Goal: Task Accomplishment & Management: Manage account settings

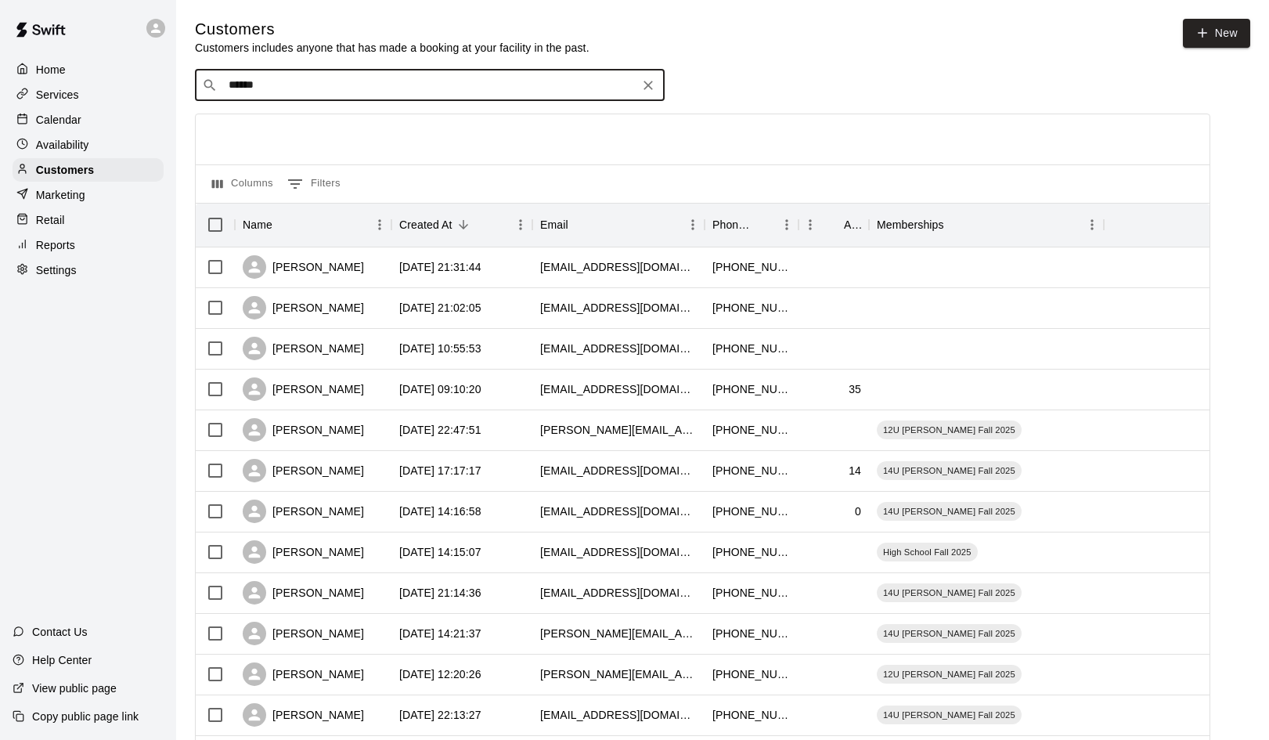
click at [647, 83] on icon "Clear" at bounding box center [647, 85] width 9 height 9
type input "****"
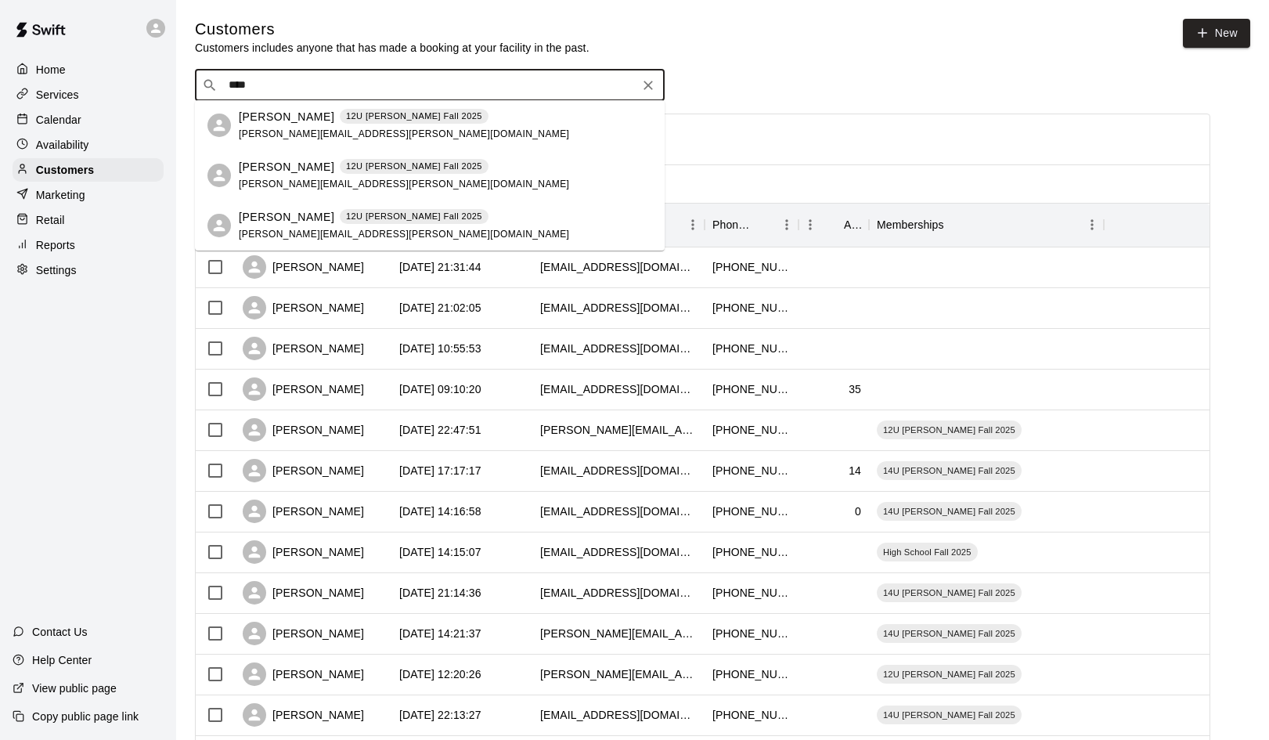
click at [261, 119] on p "[PERSON_NAME]" at bounding box center [287, 117] width 96 height 16
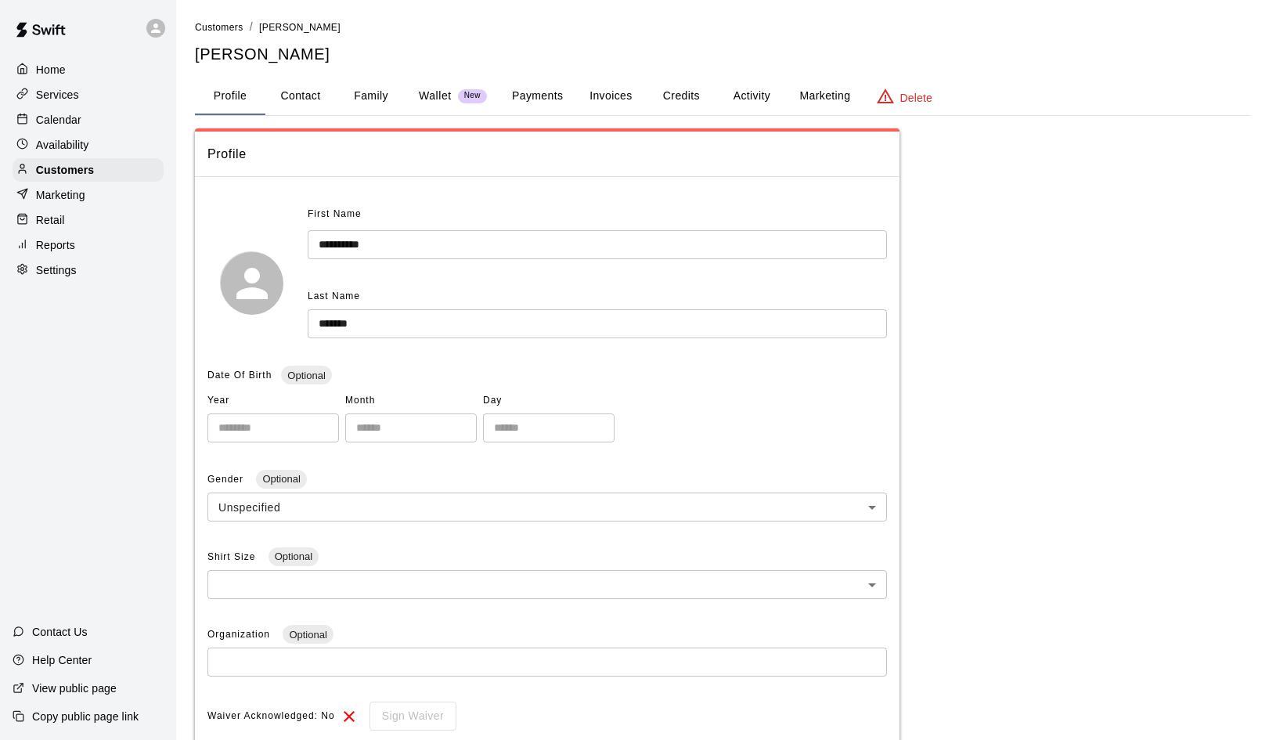
click at [683, 94] on button "Credits" at bounding box center [681, 96] width 70 height 38
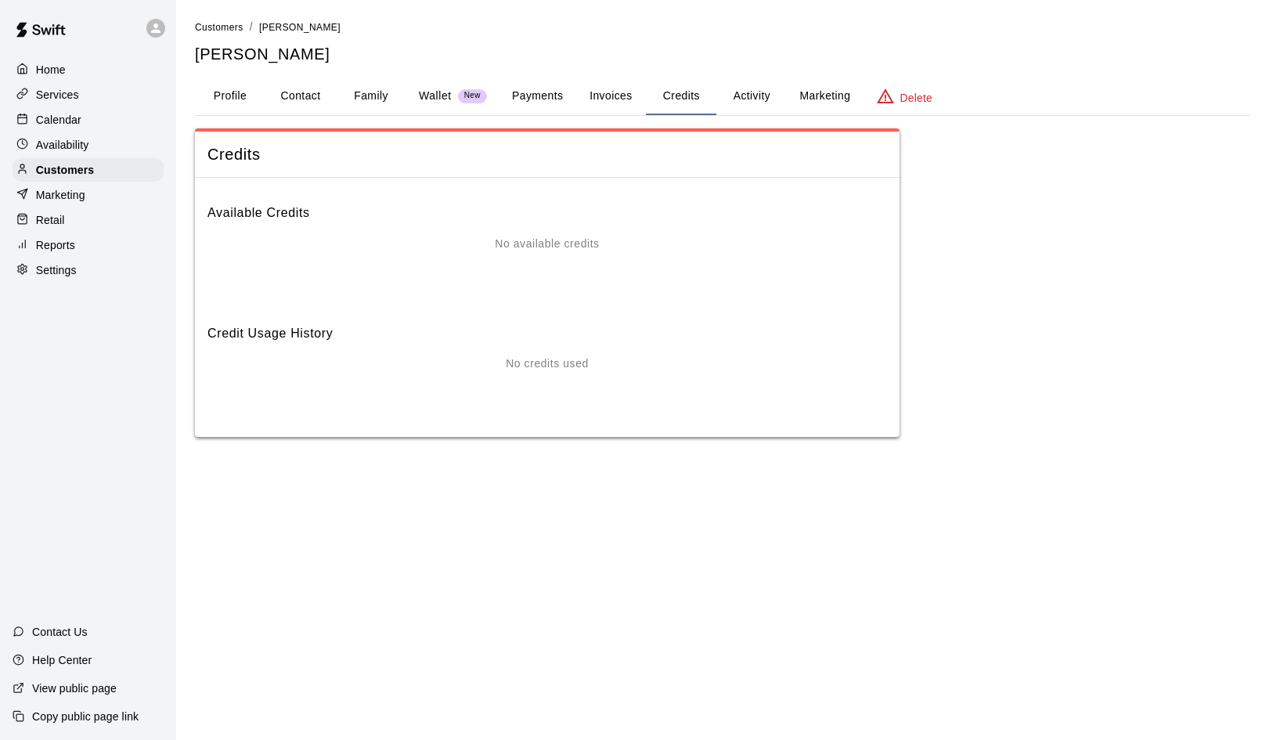
click at [526, 254] on div "No available credits" at bounding box center [546, 267] width 679 height 63
click at [65, 172] on p "Customers" at bounding box center [65, 170] width 58 height 16
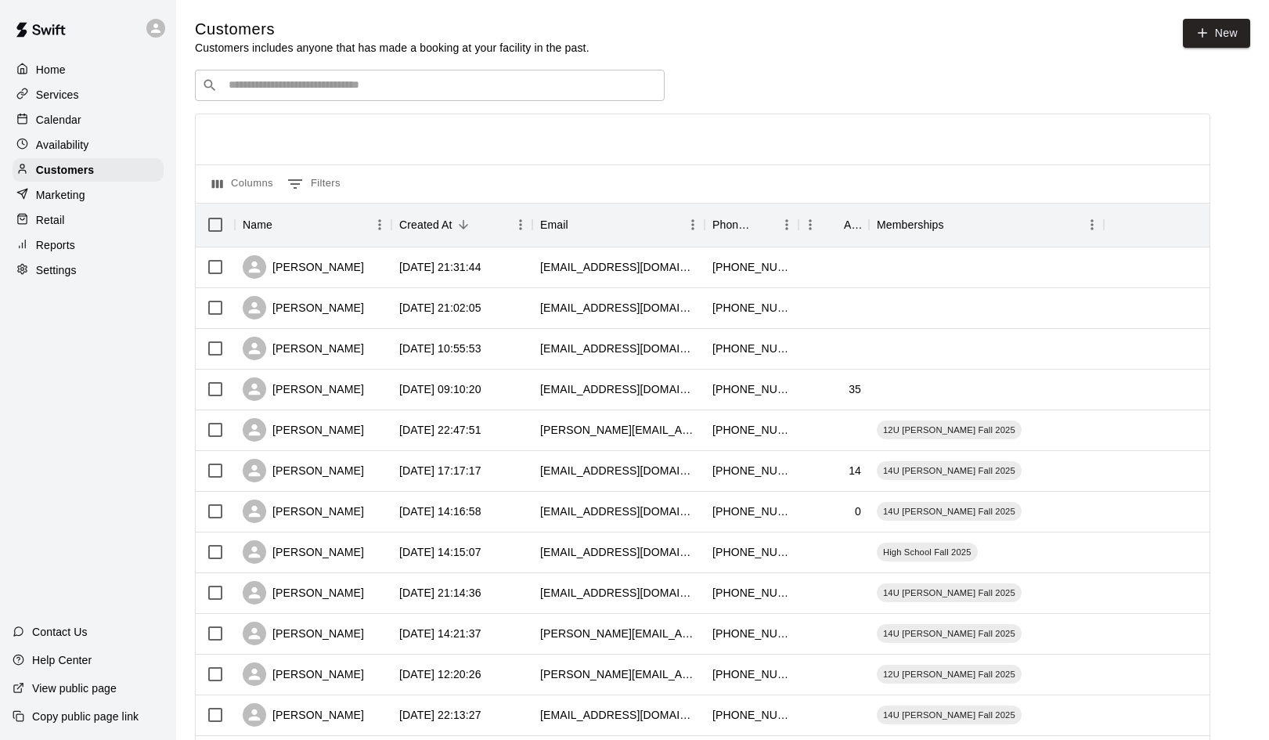
click at [63, 192] on p "Marketing" at bounding box center [60, 195] width 49 height 16
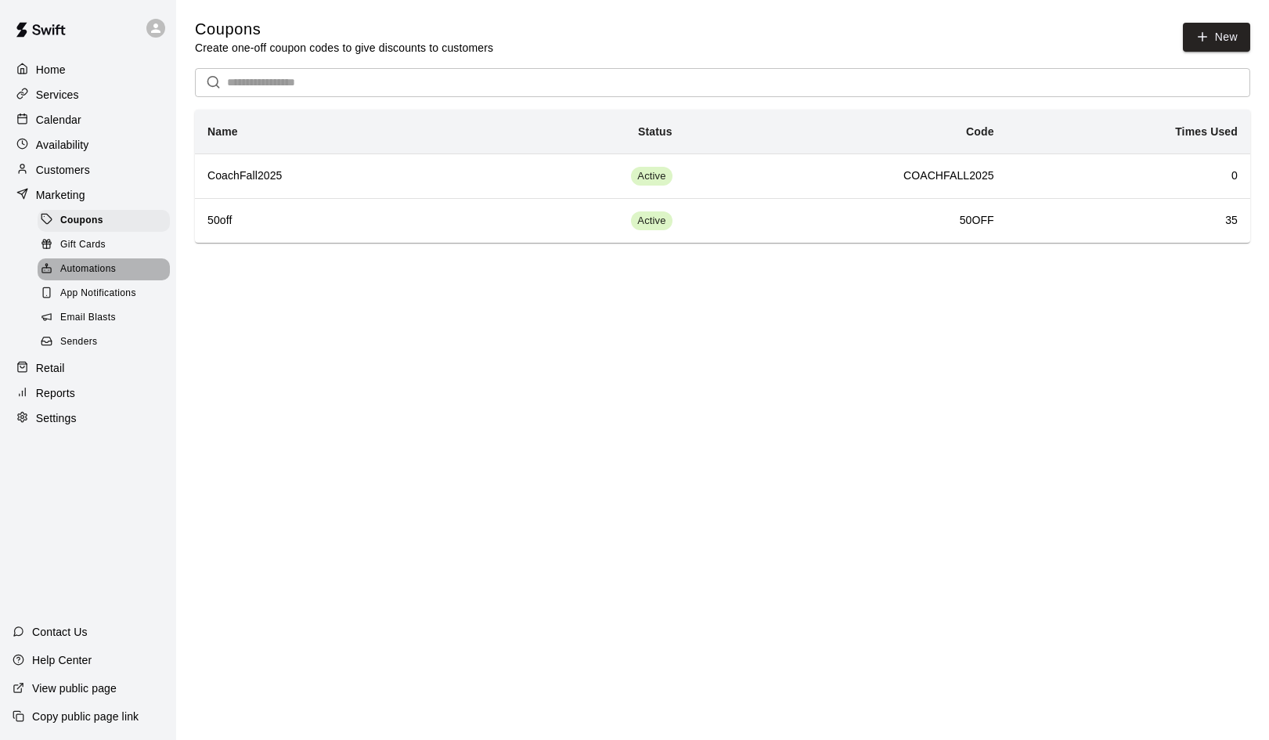
click at [76, 265] on span "Automations" at bounding box center [88, 269] width 56 height 16
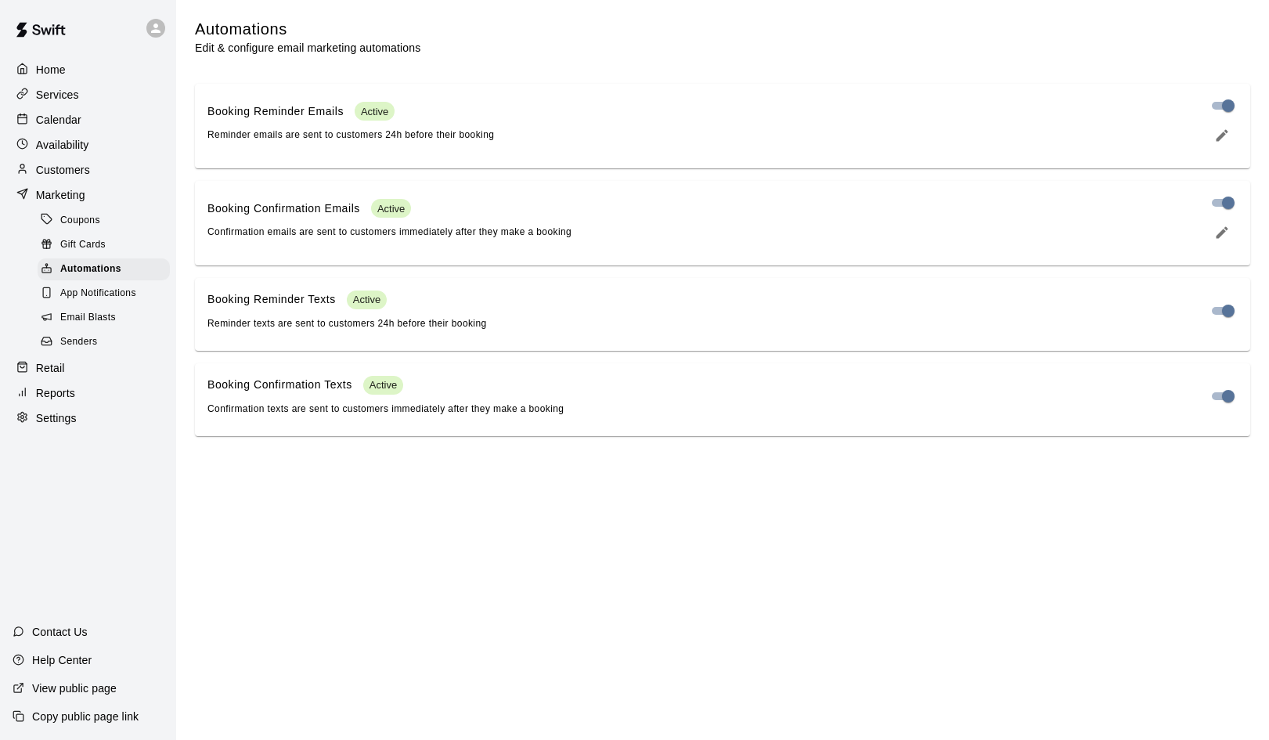
click at [47, 361] on p "Retail" at bounding box center [50, 368] width 29 height 16
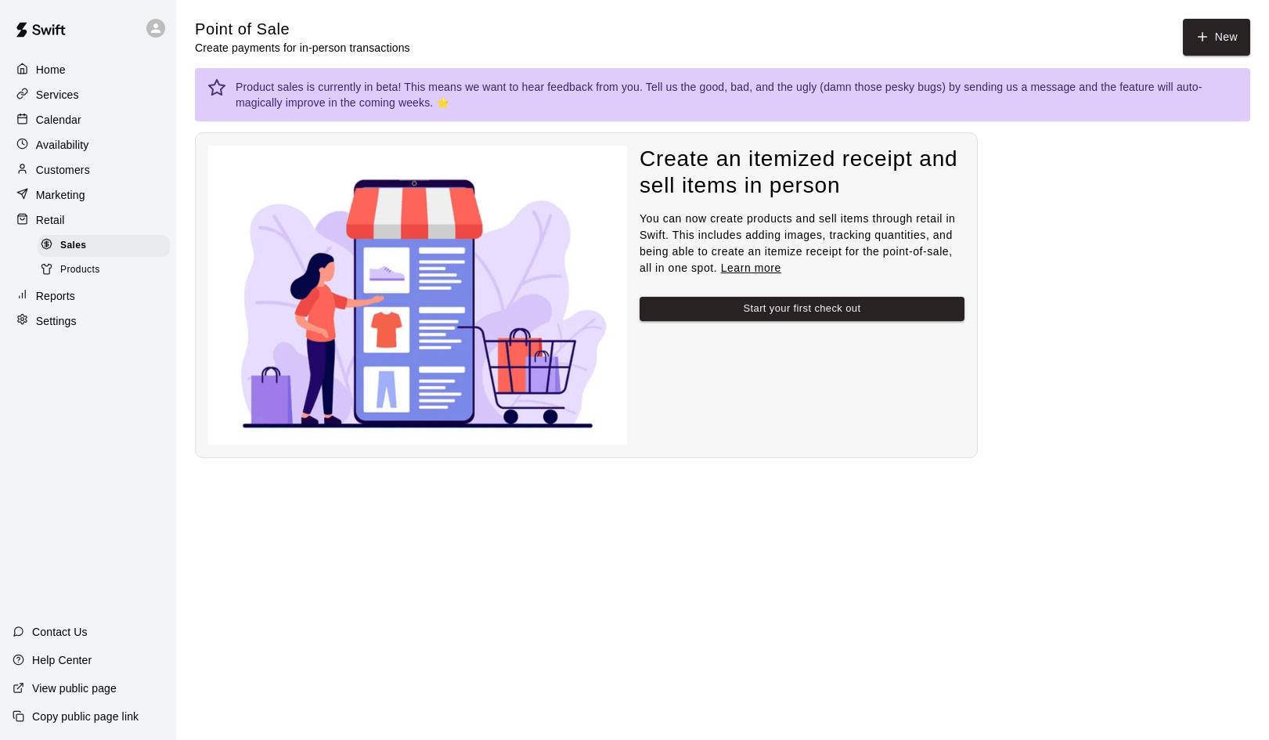
click at [52, 89] on p "Services" at bounding box center [57, 95] width 43 height 16
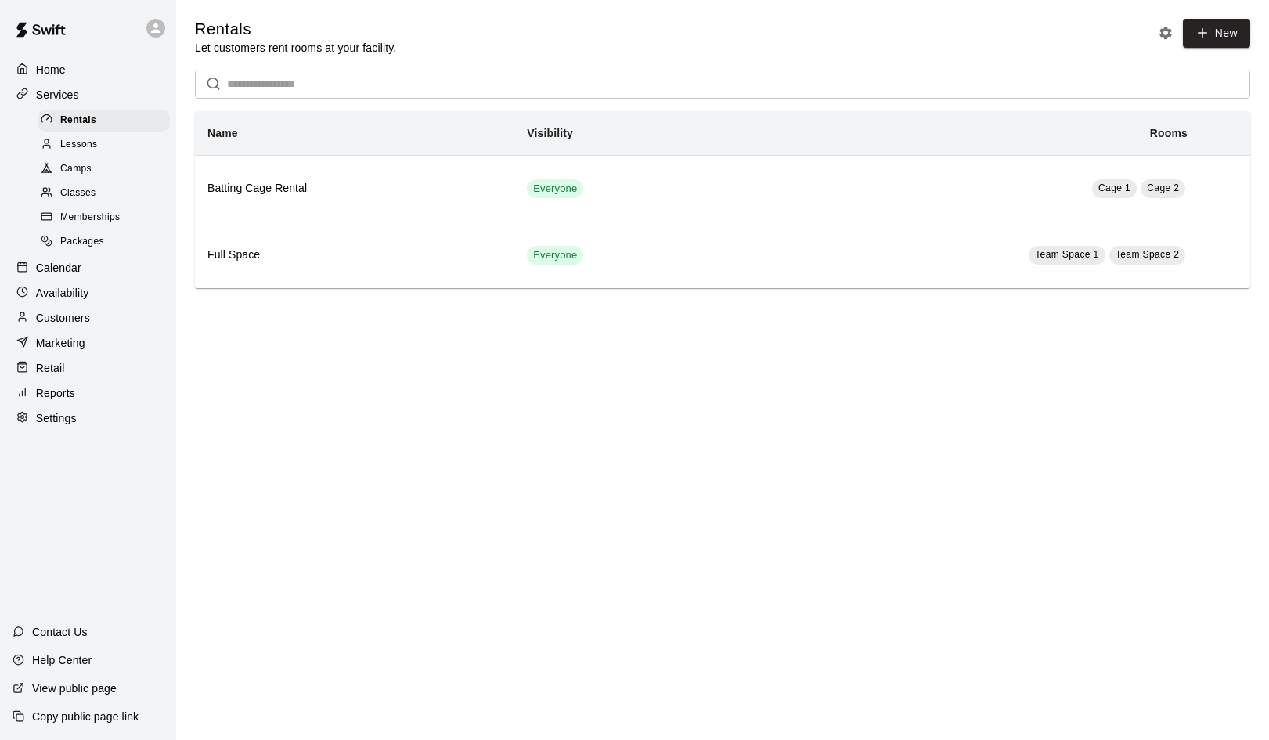
click at [79, 145] on span "Lessons" at bounding box center [79, 145] width 38 height 16
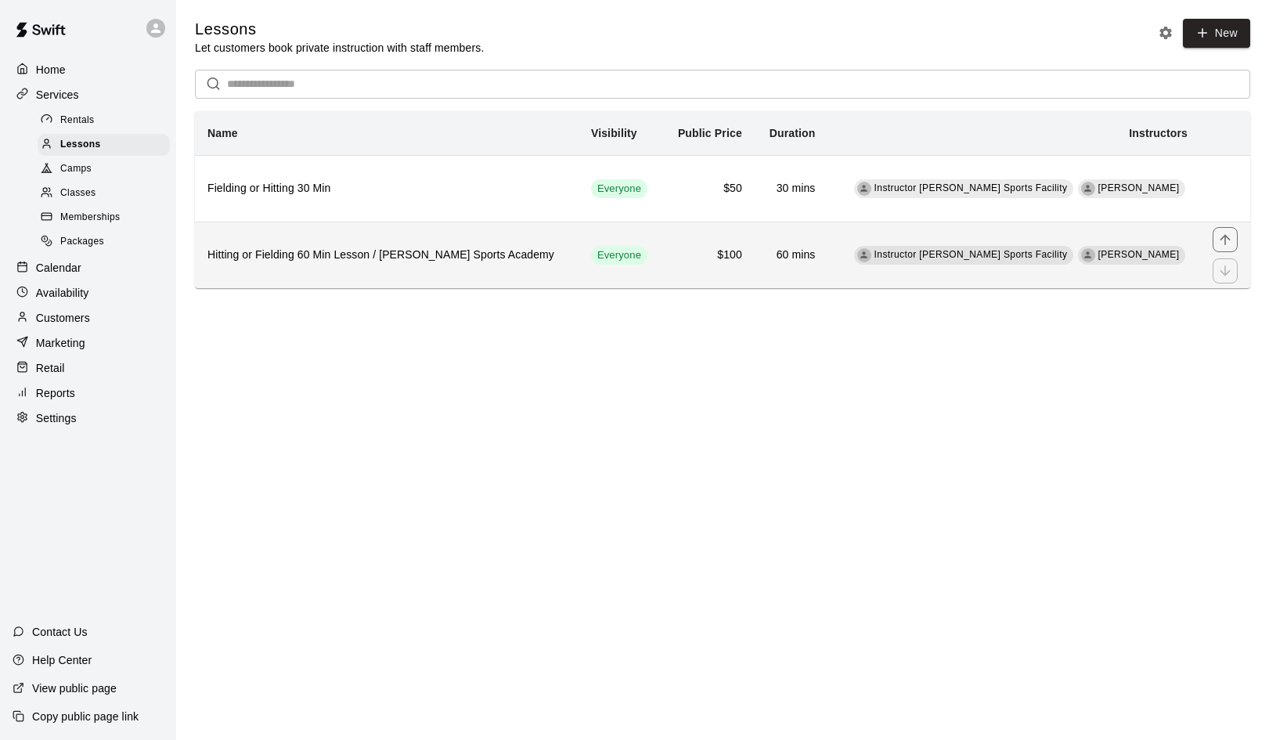
click at [284, 247] on h6 "Hitting or Fielding 60 Min Lesson / [PERSON_NAME] Sports Academy" at bounding box center [386, 255] width 359 height 17
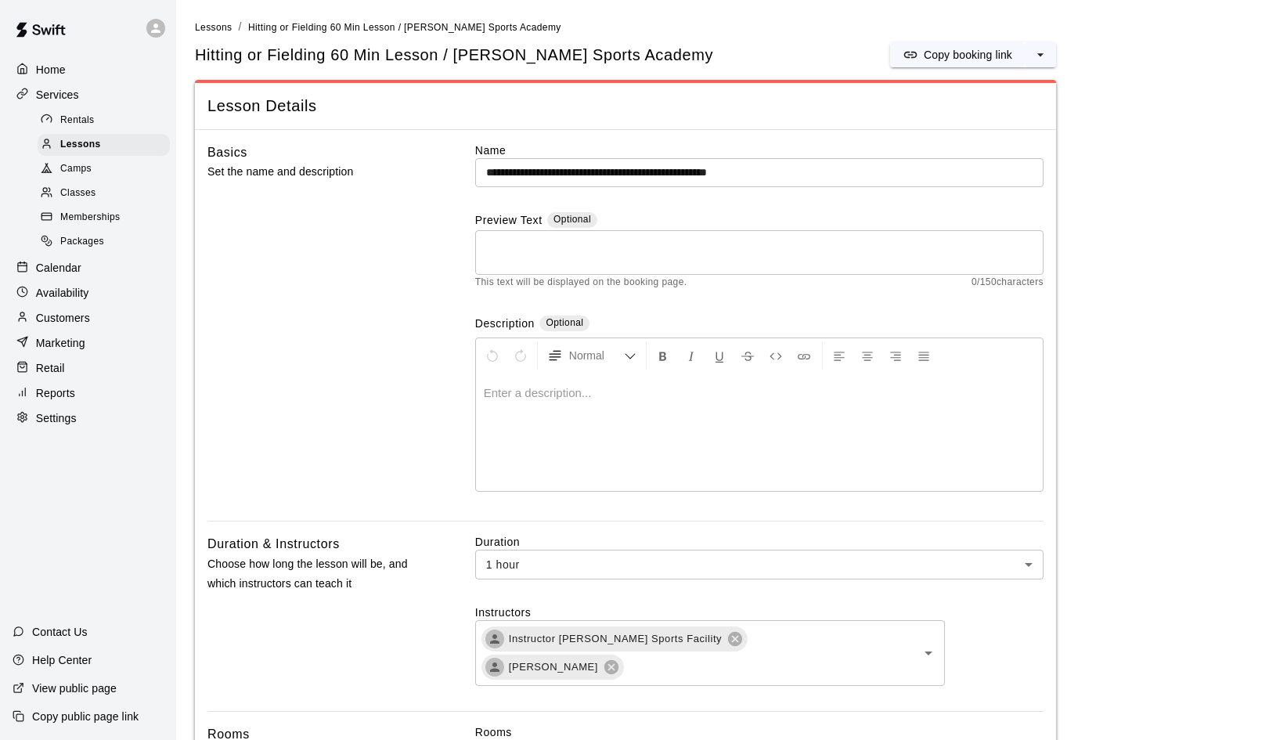
click at [50, 317] on p "Customers" at bounding box center [63, 318] width 54 height 16
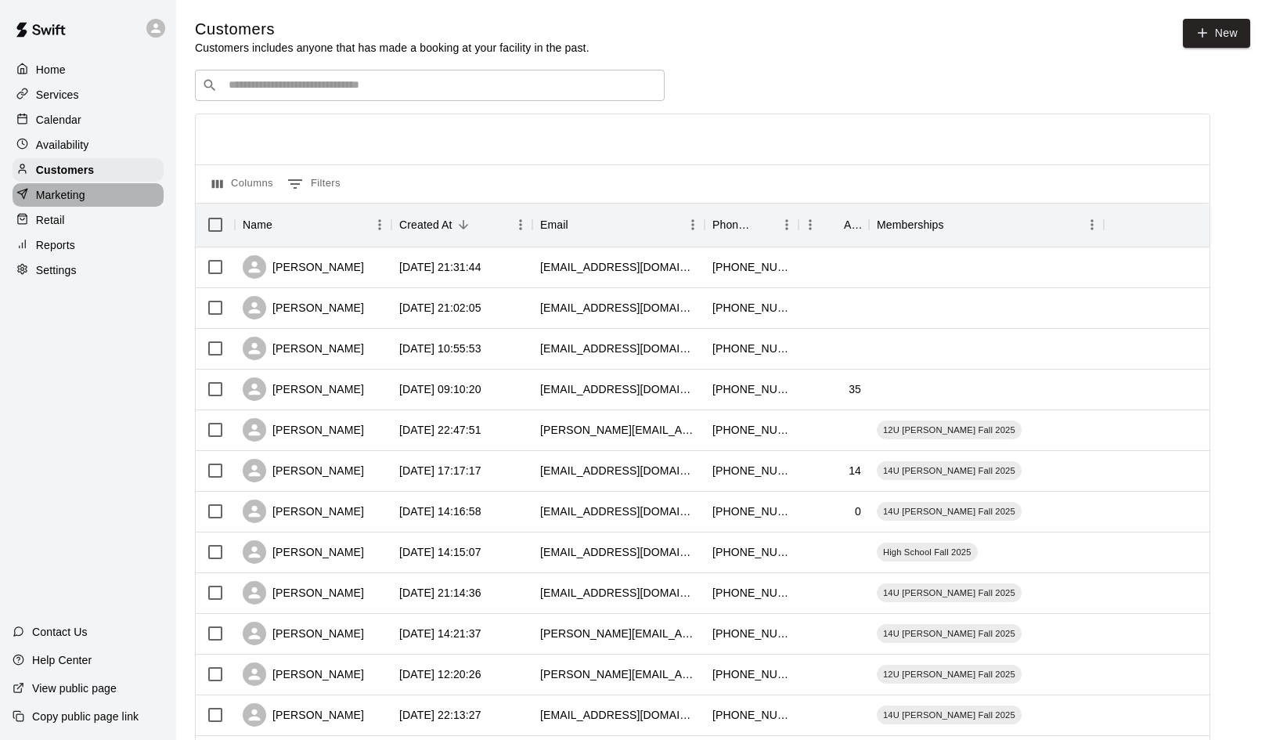
click at [48, 190] on p "Marketing" at bounding box center [60, 195] width 49 height 16
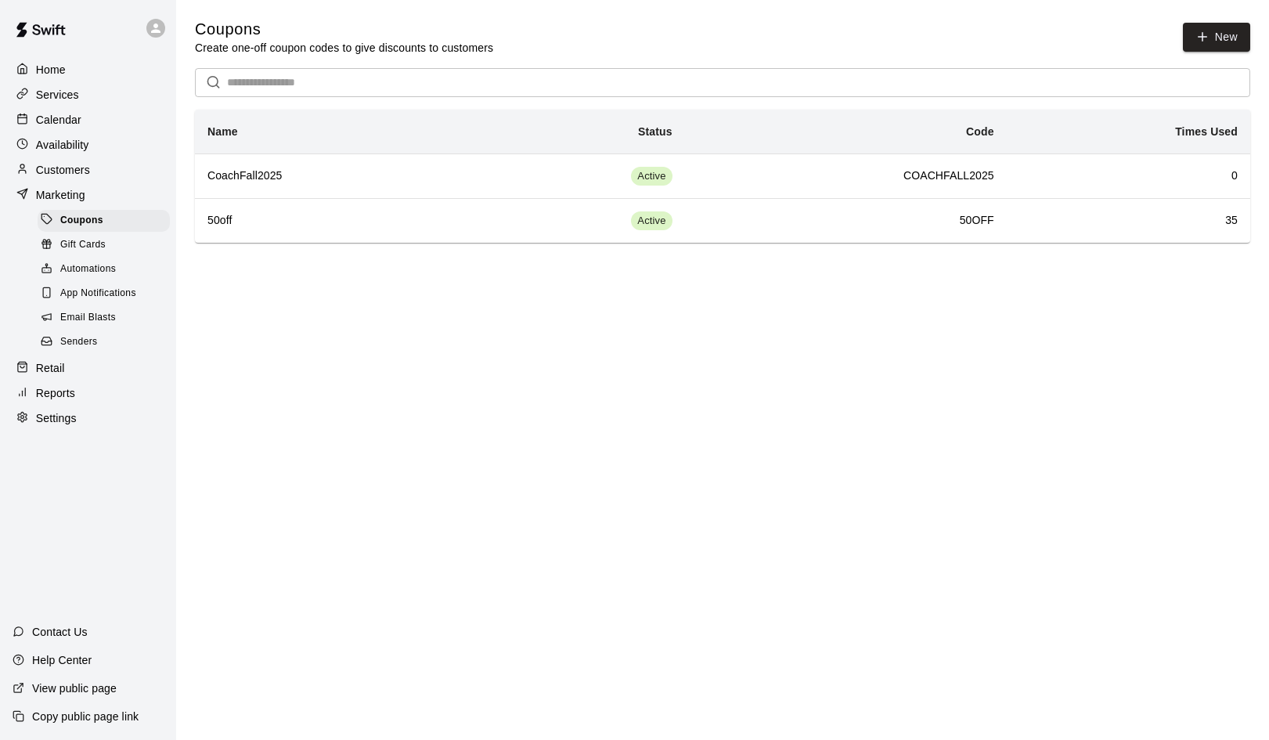
click at [71, 244] on span "Gift Cards" at bounding box center [82, 245] width 45 height 16
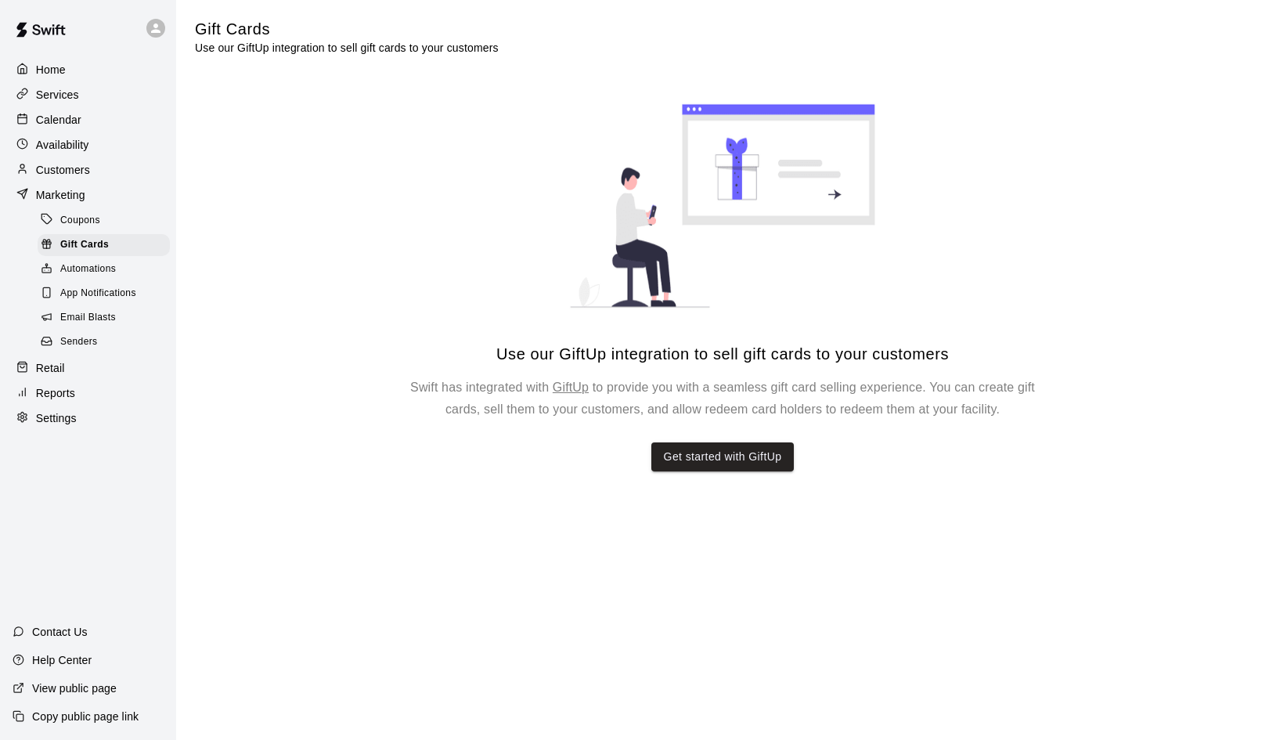
click at [82, 219] on span "Coupons" at bounding box center [80, 221] width 40 height 16
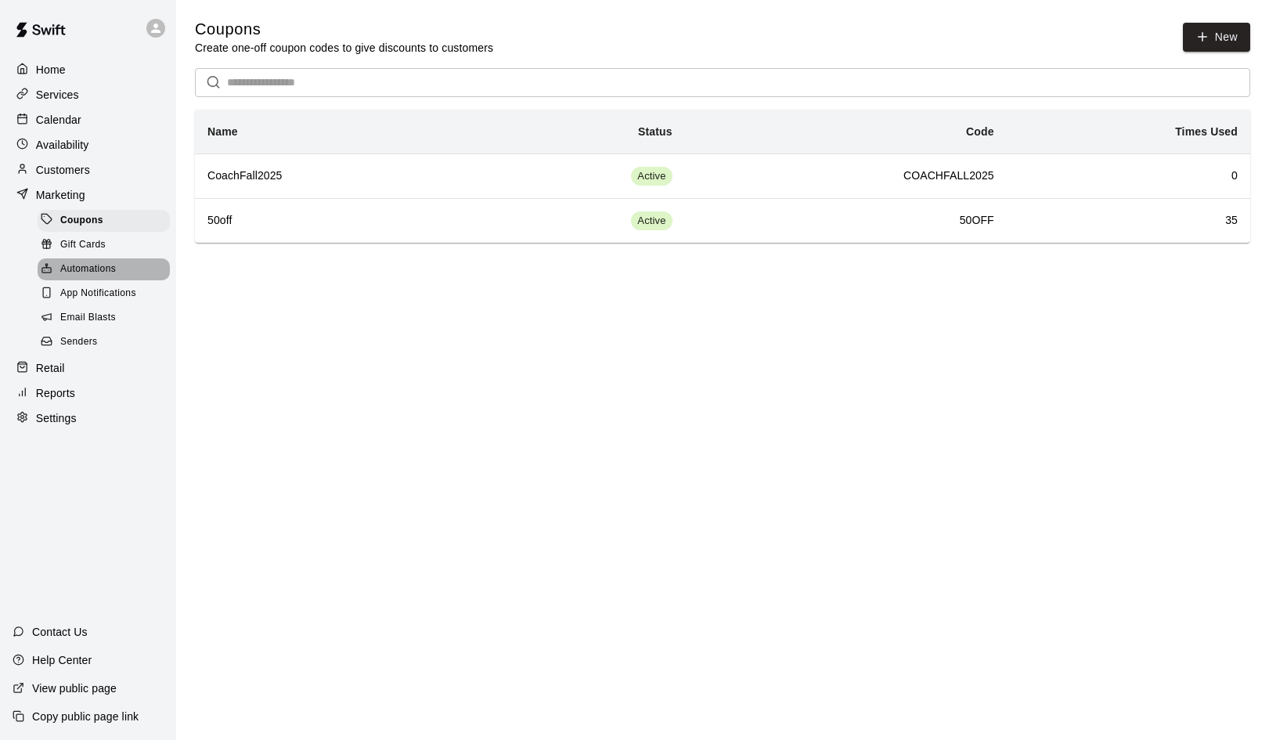
click at [77, 265] on span "Automations" at bounding box center [88, 269] width 56 height 16
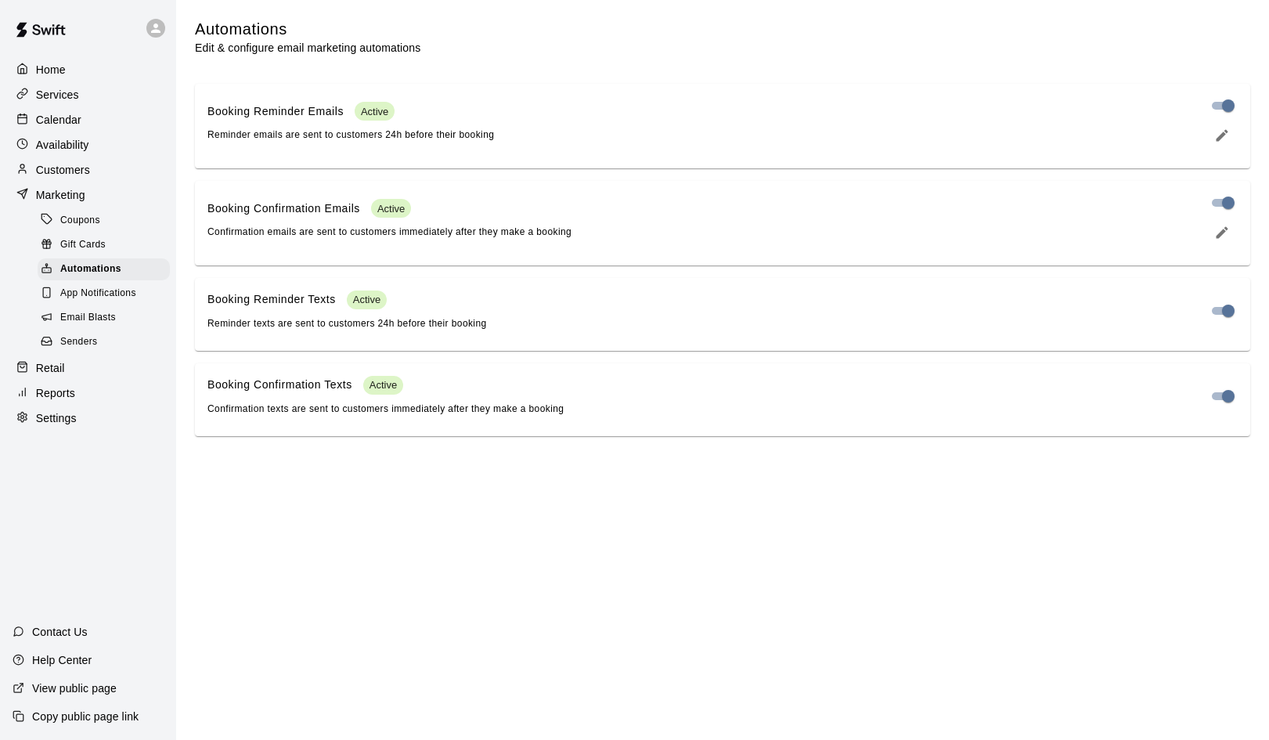
click at [59, 169] on p "Customers" at bounding box center [63, 170] width 54 height 16
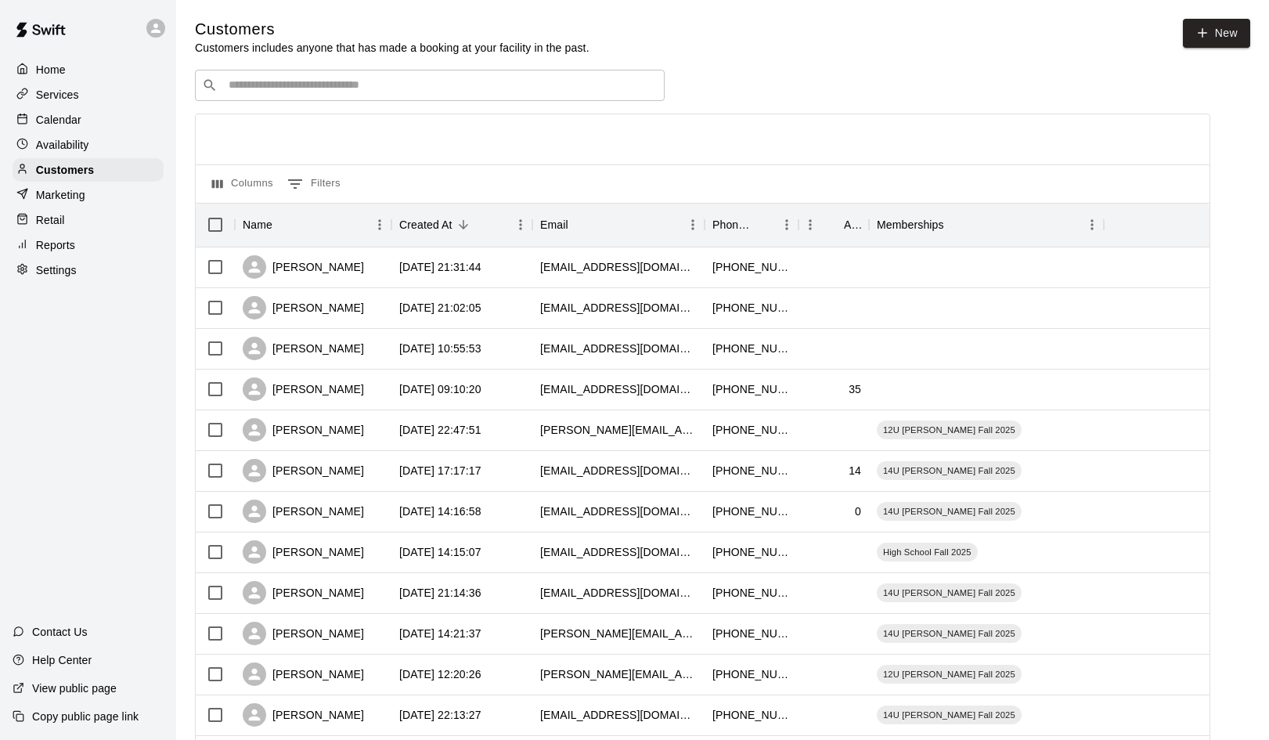
click at [299, 81] on input "Search customers by name or email" at bounding box center [441, 85] width 434 height 16
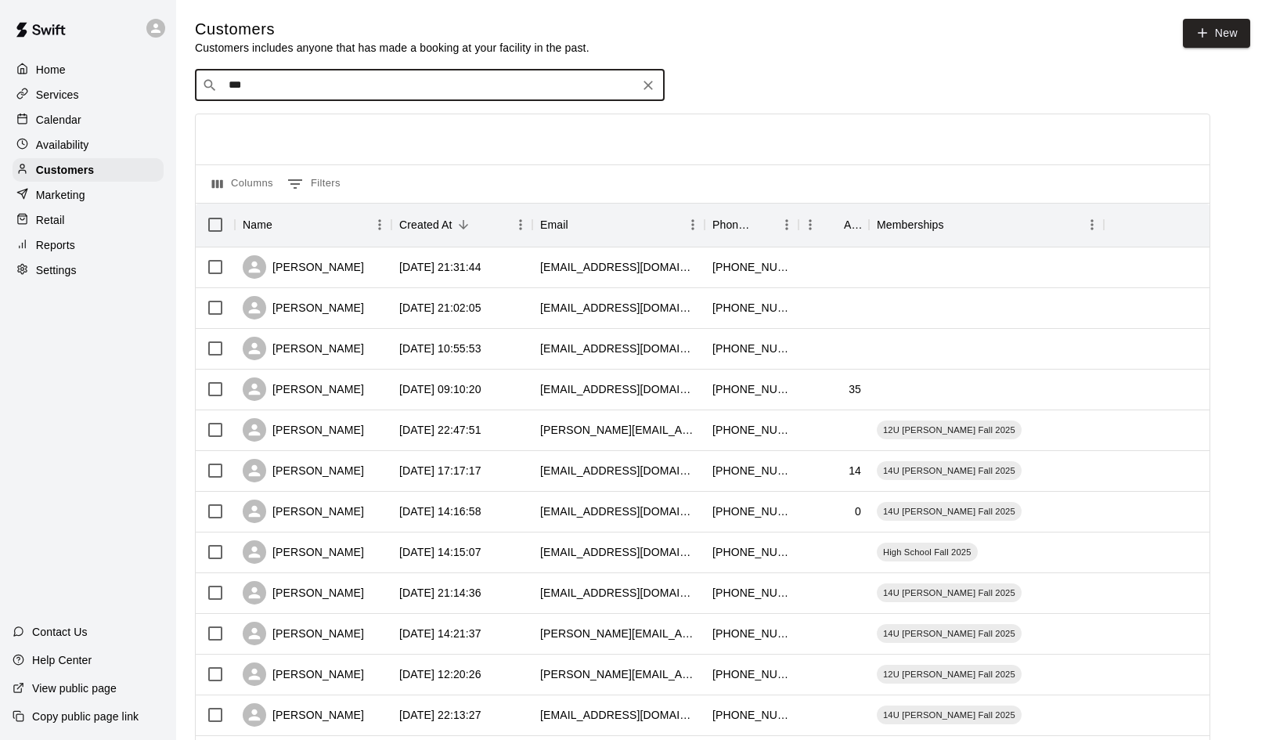
type input "****"
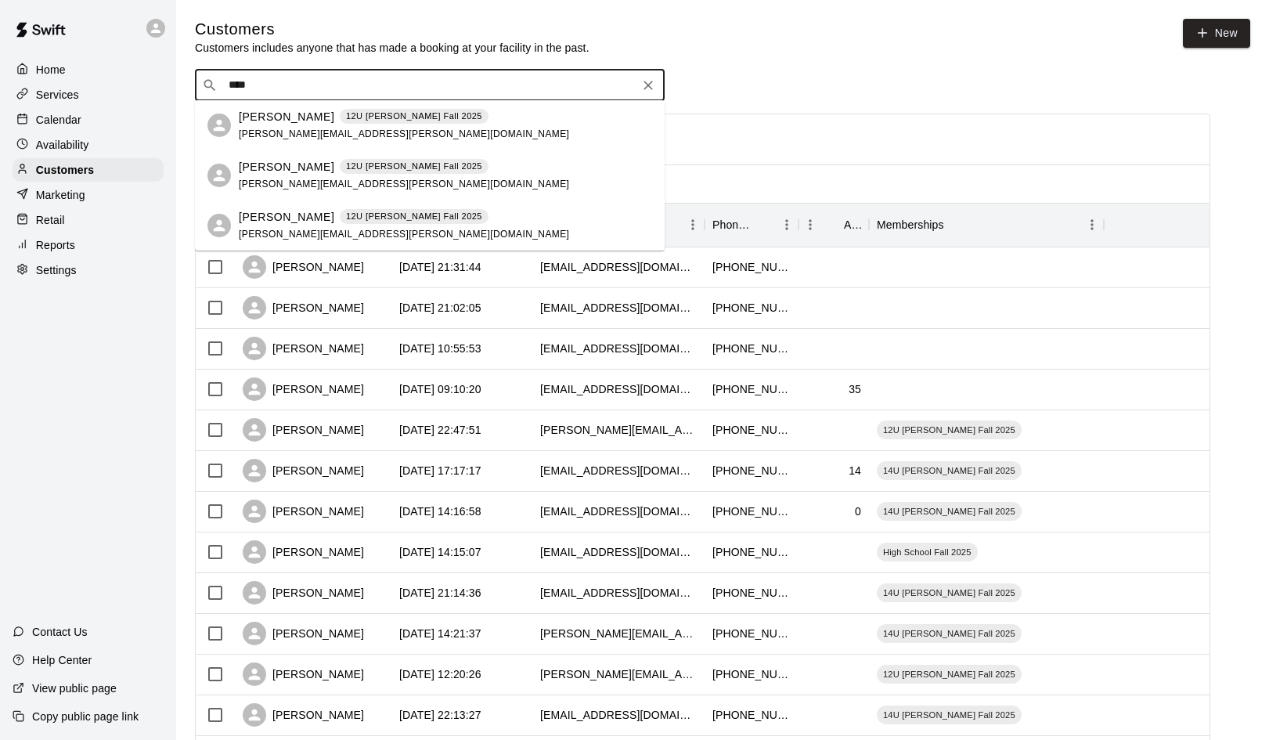
click at [301, 119] on p "[PERSON_NAME]" at bounding box center [287, 117] width 96 height 16
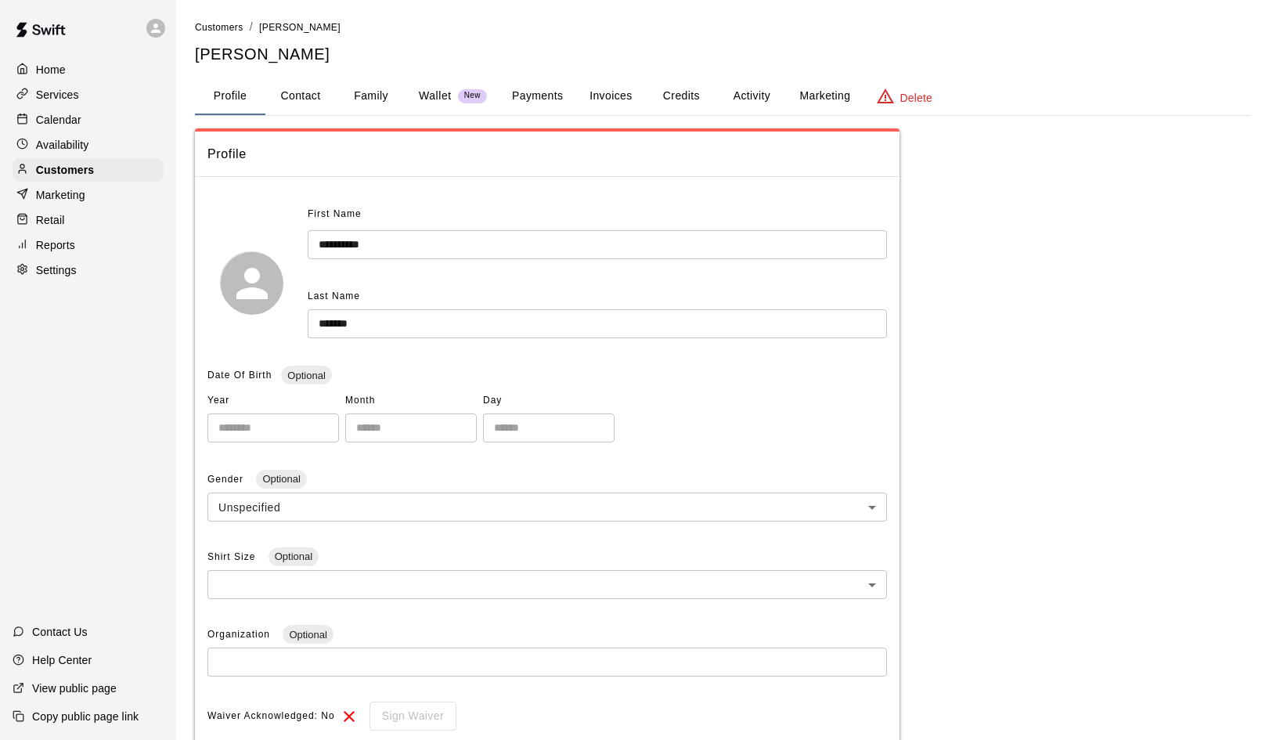
click at [431, 94] on p "Wallet" at bounding box center [435, 96] width 33 height 16
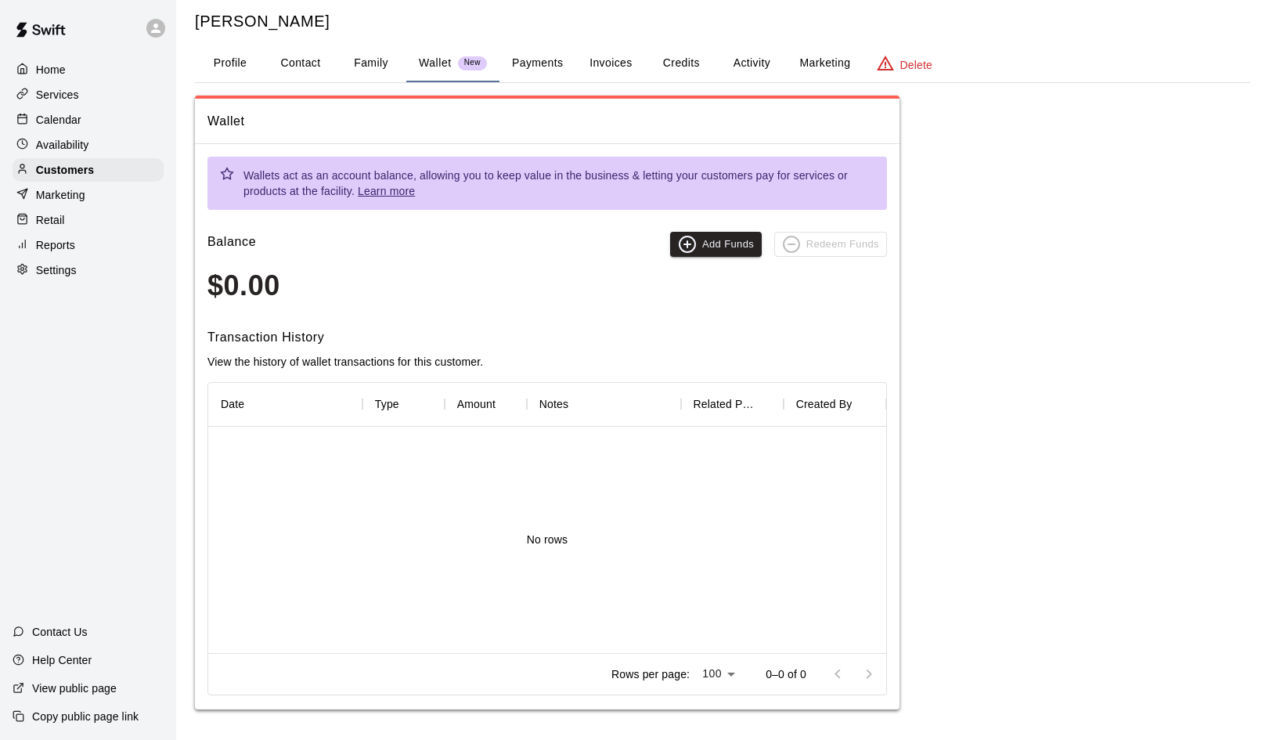
scroll to position [32, 0]
click at [702, 238] on button "Add Funds" at bounding box center [716, 244] width 92 height 25
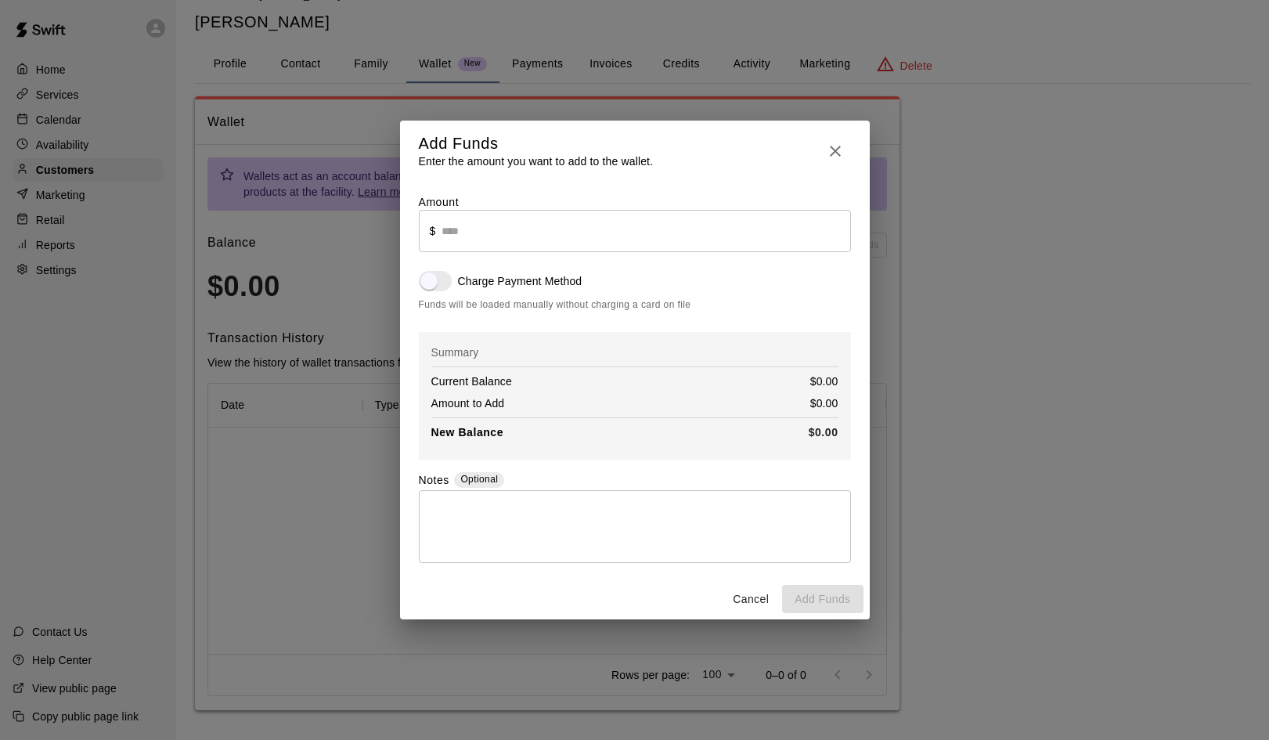
click at [451, 231] on input "text" at bounding box center [646, 230] width 409 height 41
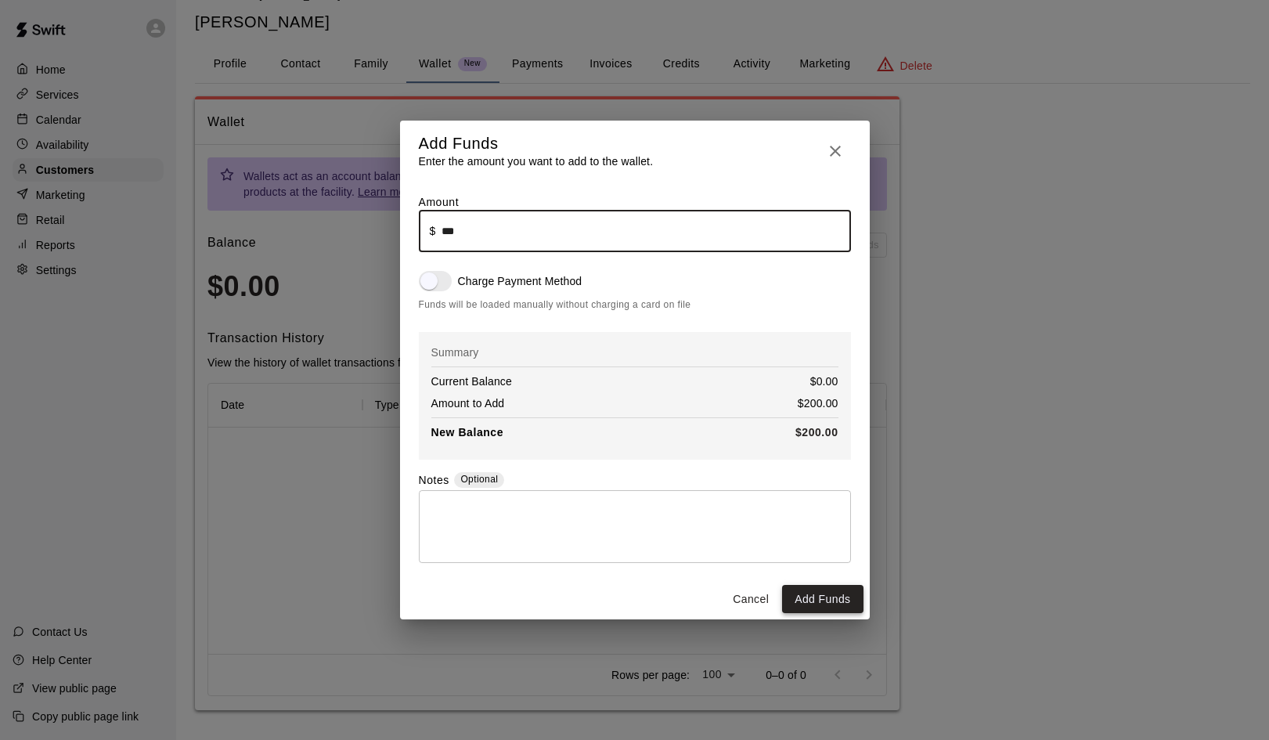
type input "******"
click at [827, 600] on button "Add Funds" at bounding box center [822, 599] width 81 height 29
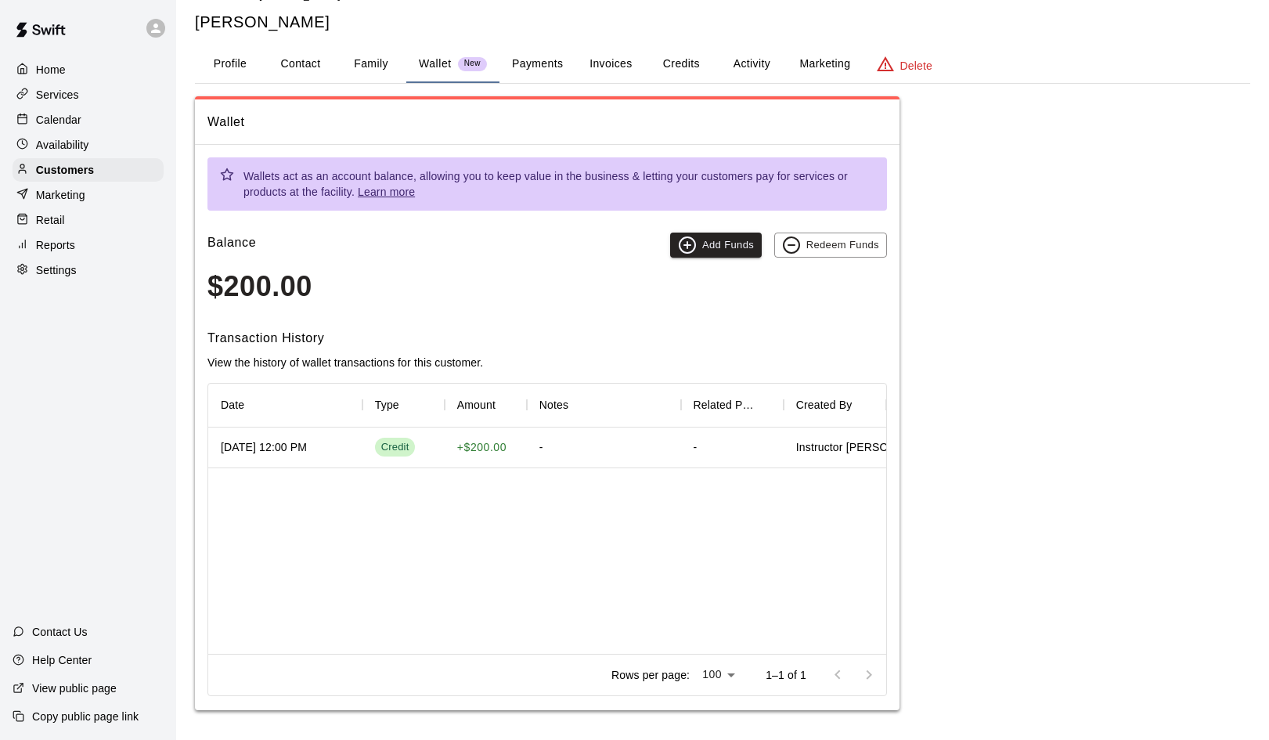
click at [60, 120] on p "Calendar" at bounding box center [58, 120] width 45 height 16
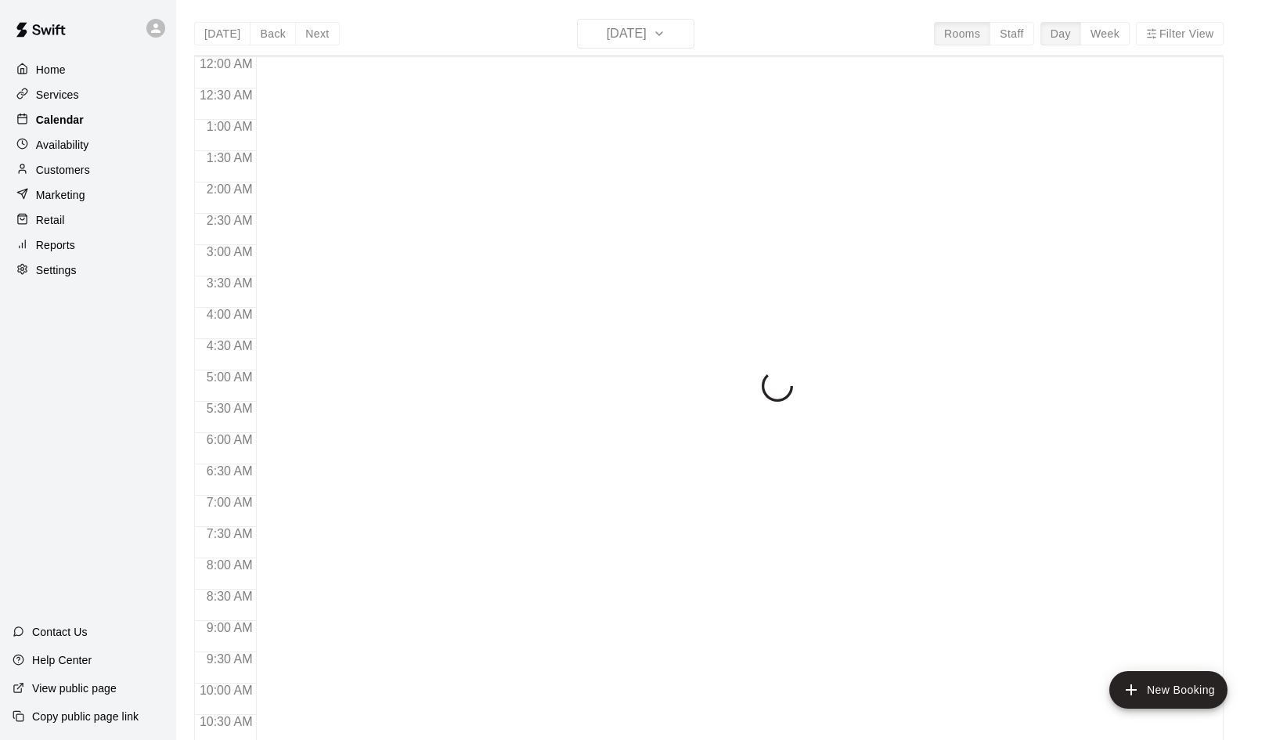
scroll to position [752, 0]
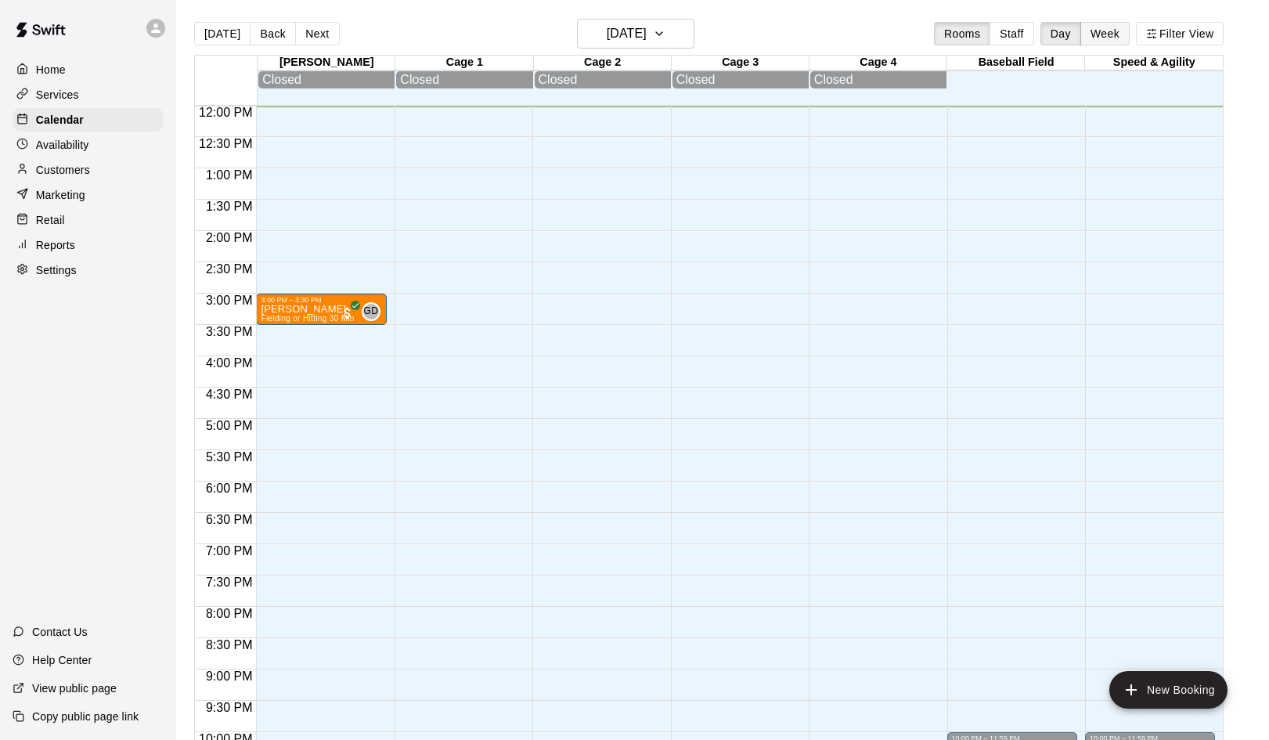
click at [1099, 34] on button "Week" at bounding box center [1104, 33] width 49 height 23
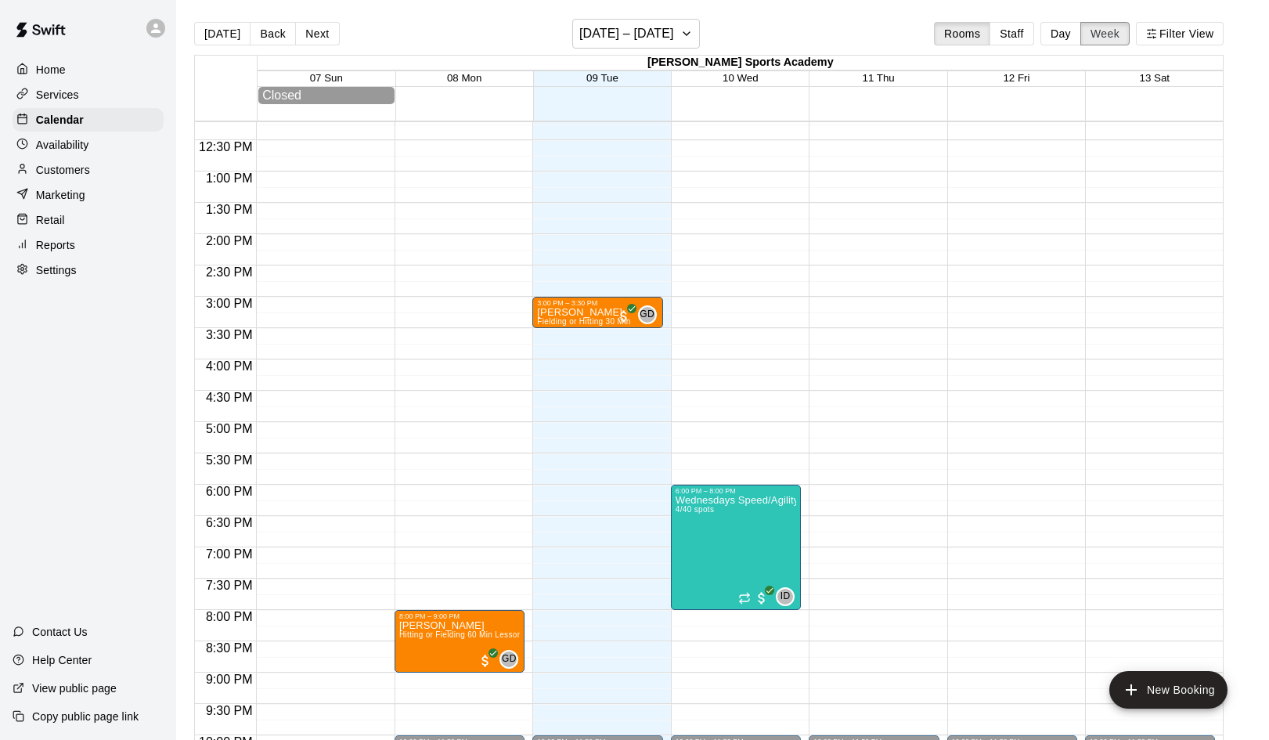
scroll to position [754, 0]
